Goal: Task Accomplishment & Management: Use online tool/utility

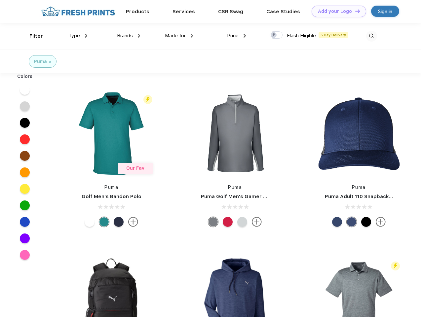
scroll to position [0, 0]
click at [336, 11] on link "Add your Logo Design Tool" at bounding box center [338, 12] width 54 height 12
click at [0, 0] on div "Design Tool" at bounding box center [0, 0] width 0 height 0
click at [354, 11] on link "Add your Logo Design Tool" at bounding box center [338, 12] width 54 height 12
click at [32, 36] on div "Filter" at bounding box center [36, 36] width 14 height 8
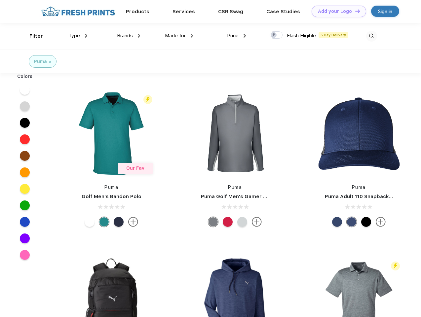
click at [78, 36] on span "Type" at bounding box center [74, 36] width 12 height 6
click at [128, 36] on span "Brands" at bounding box center [125, 36] width 16 height 6
click at [179, 36] on span "Made for" at bounding box center [175, 36] width 21 height 6
click at [236, 36] on span "Price" at bounding box center [233, 36] width 12 height 6
click at [276, 35] on div at bounding box center [275, 34] width 13 height 7
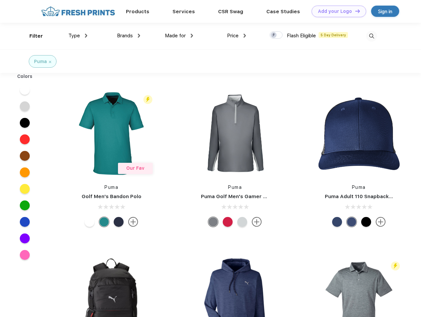
click at [274, 35] on input "checkbox" at bounding box center [271, 33] width 4 height 4
click at [371, 36] on img at bounding box center [371, 36] width 11 height 11
